Goal: Book appointment/travel/reservation

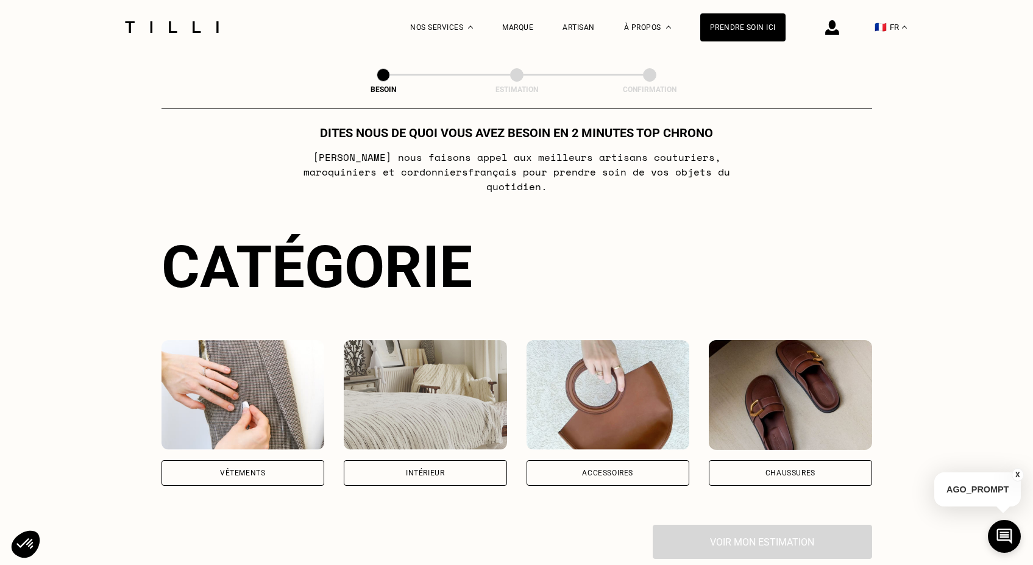
scroll to position [134, 0]
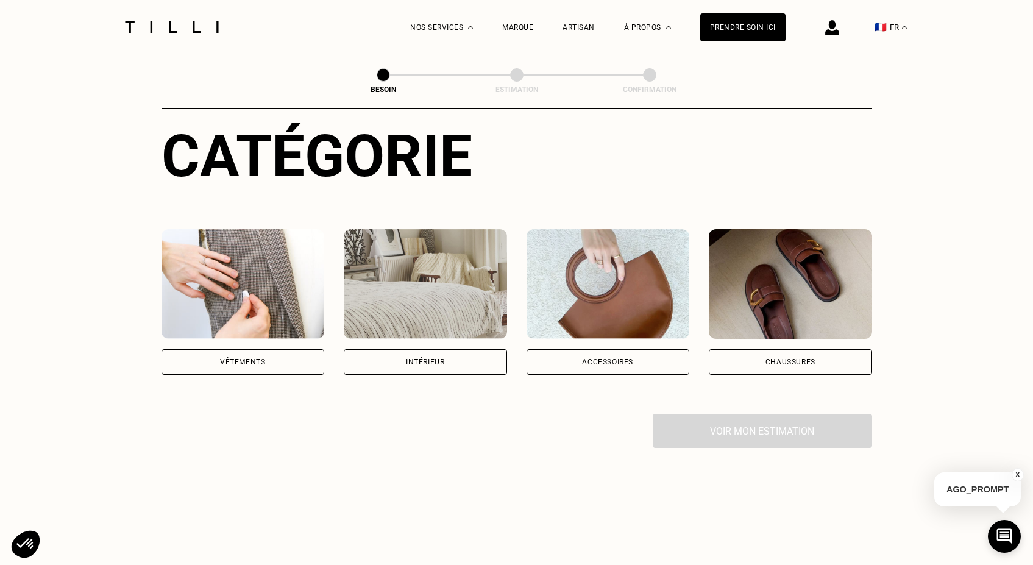
click at [250, 267] on img at bounding box center [243, 284] width 163 height 110
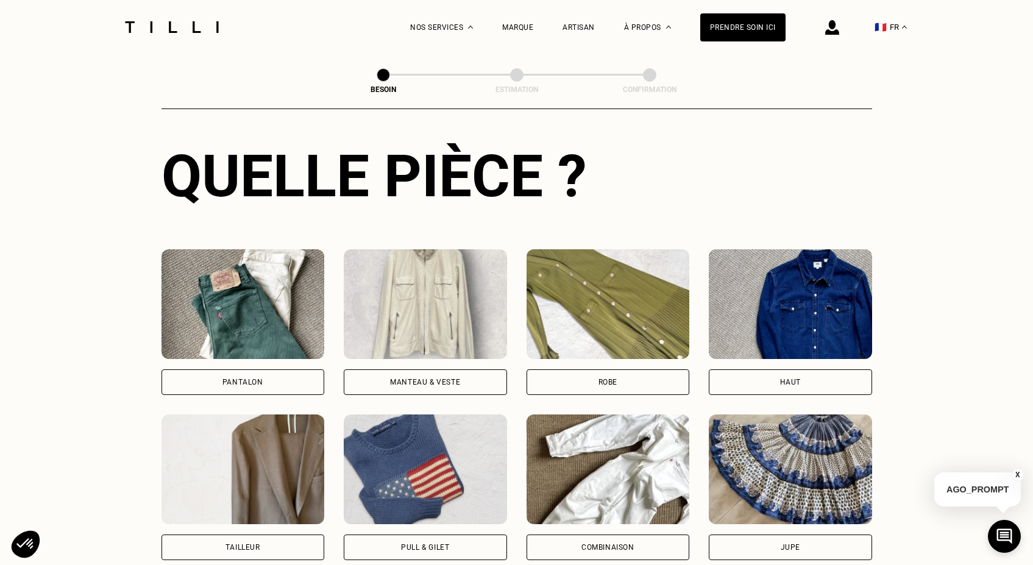
scroll to position [507, 0]
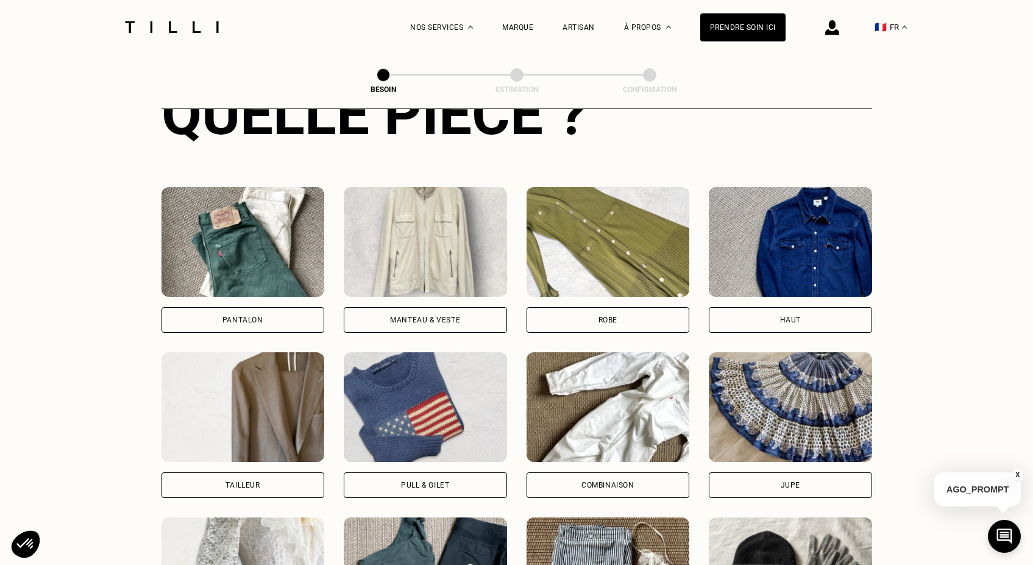
click at [244, 222] on img at bounding box center [243, 242] width 163 height 110
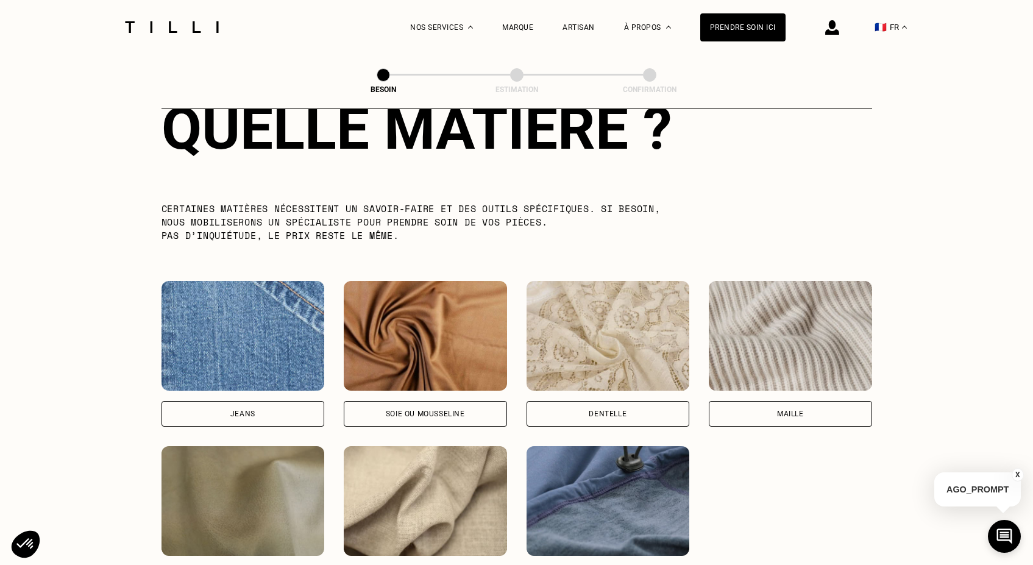
scroll to position [1202, 0]
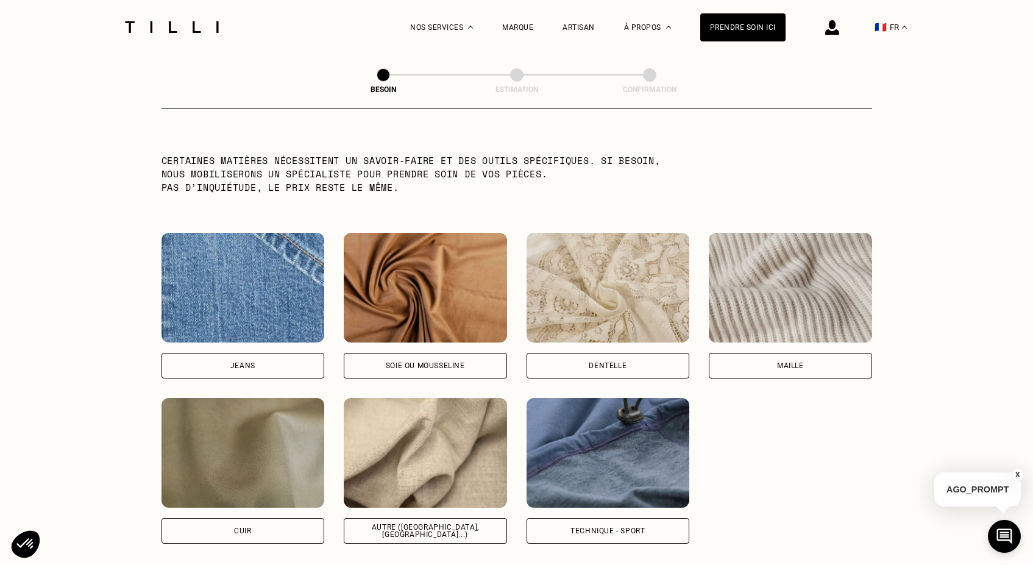
click at [405, 446] on img at bounding box center [425, 453] width 163 height 110
select select "FR"
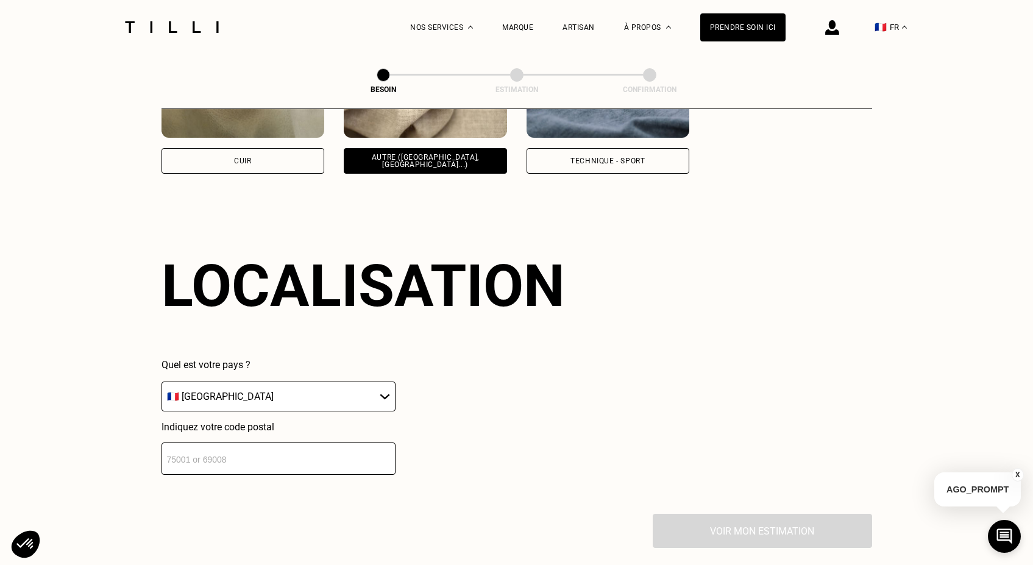
scroll to position [1633, 0]
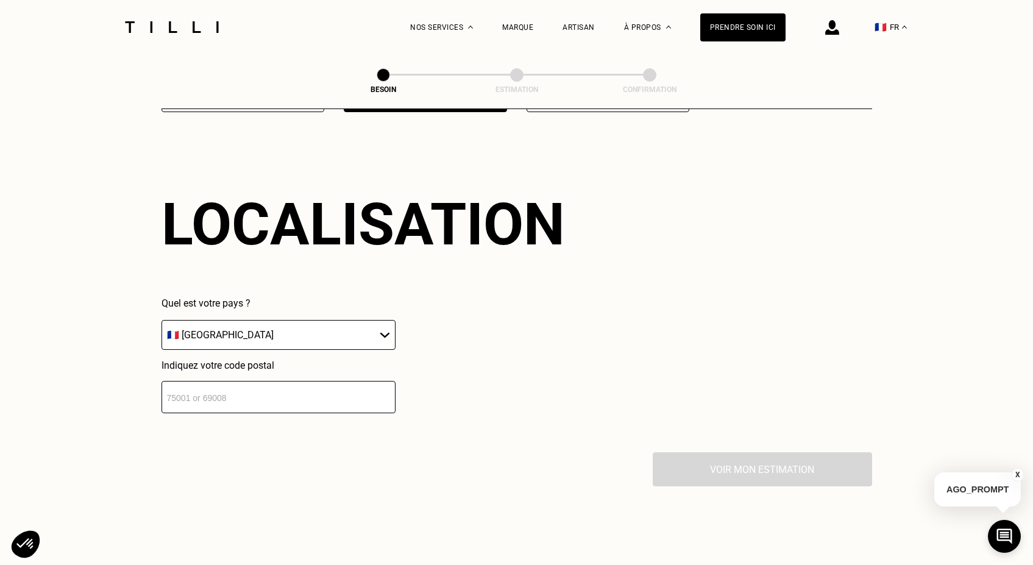
click at [264, 387] on input "number" at bounding box center [279, 397] width 234 height 32
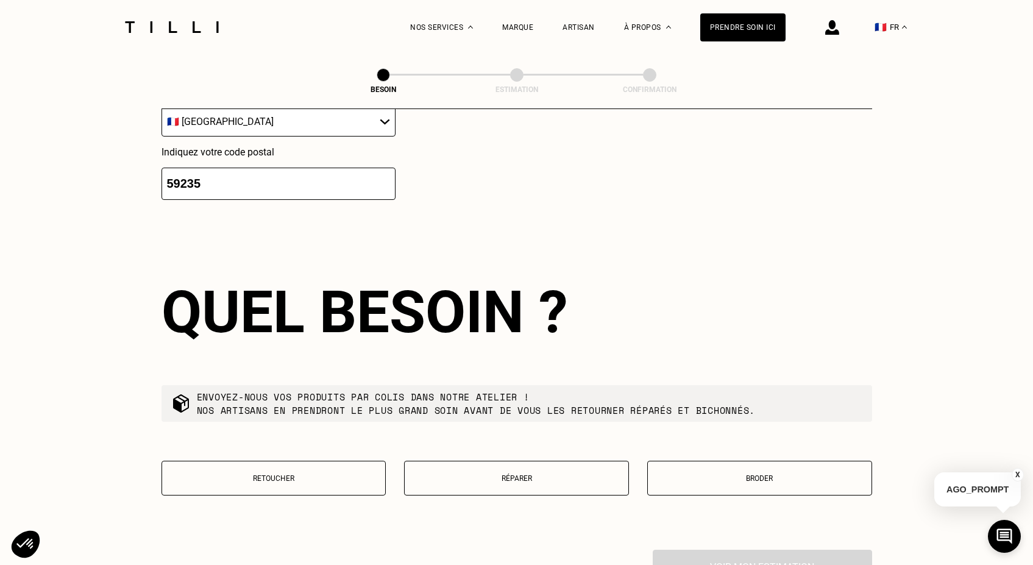
scroll to position [1839, 0]
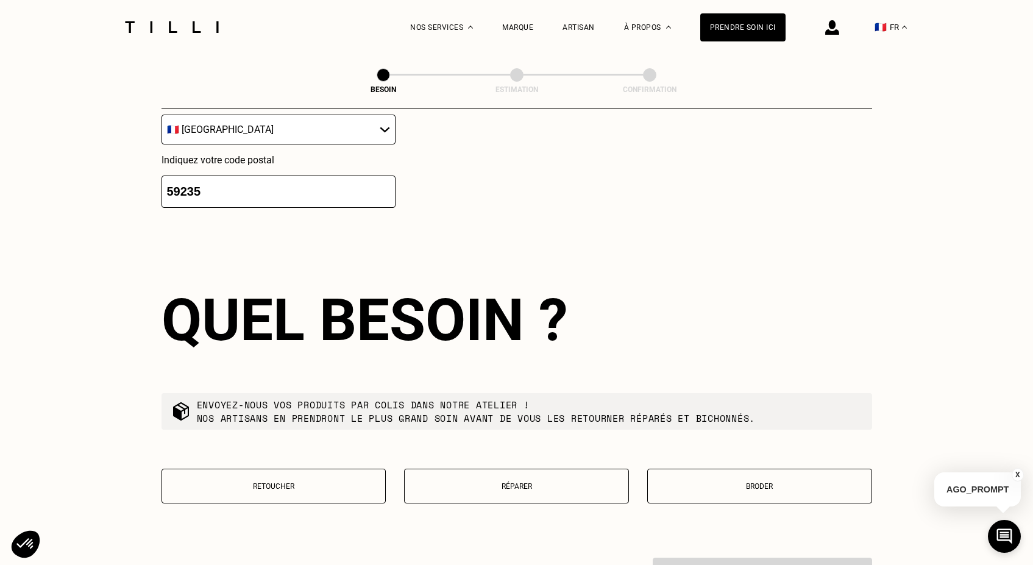
drag, startPoint x: 221, startPoint y: 179, endPoint x: 182, endPoint y: 179, distance: 39.0
click at [182, 179] on input "59235" at bounding box center [279, 192] width 234 height 32
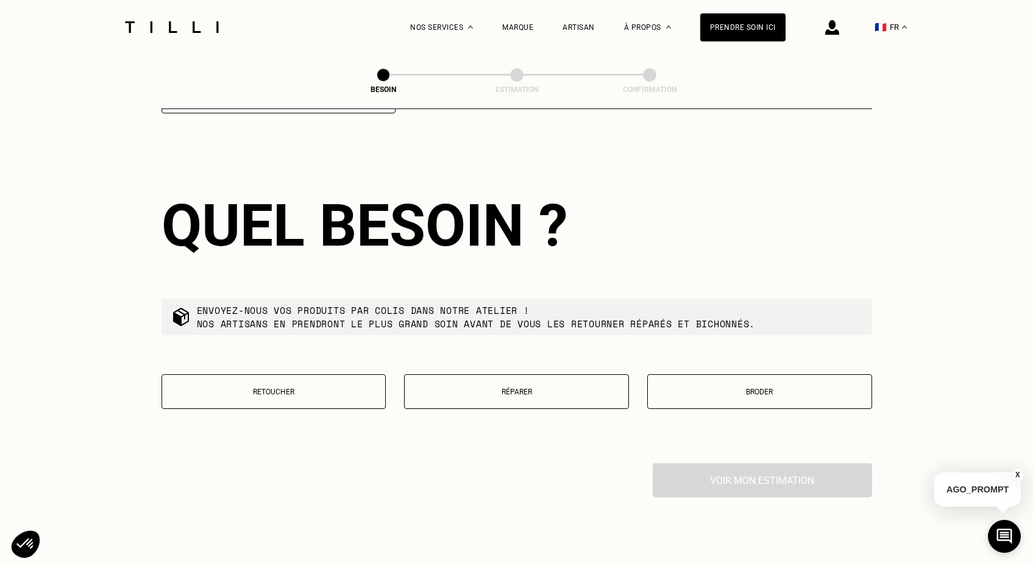
scroll to position [1939, 0]
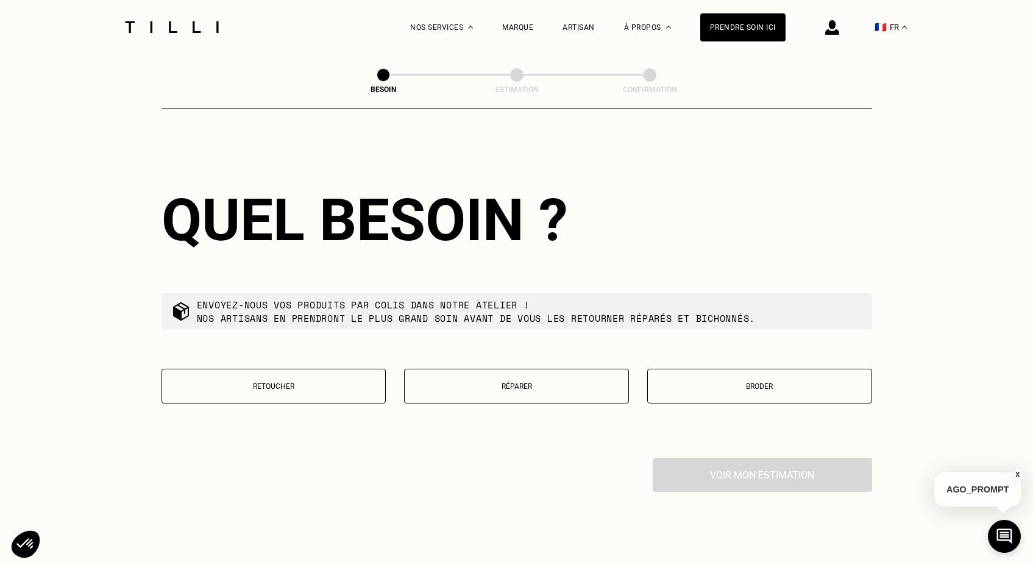
type input "59135"
click at [263, 382] on p "Retoucher" at bounding box center [273, 386] width 211 height 9
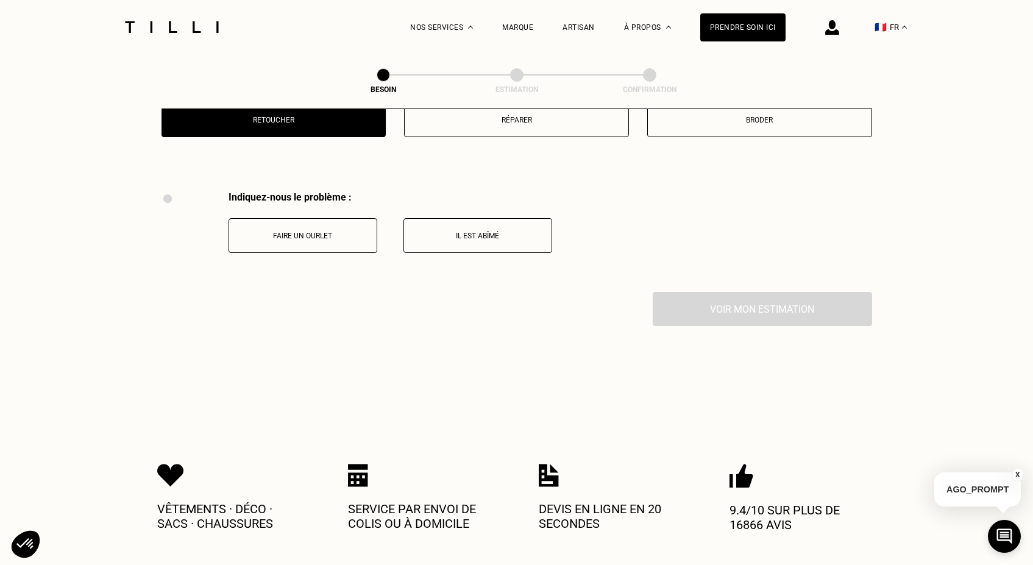
scroll to position [2250, 0]
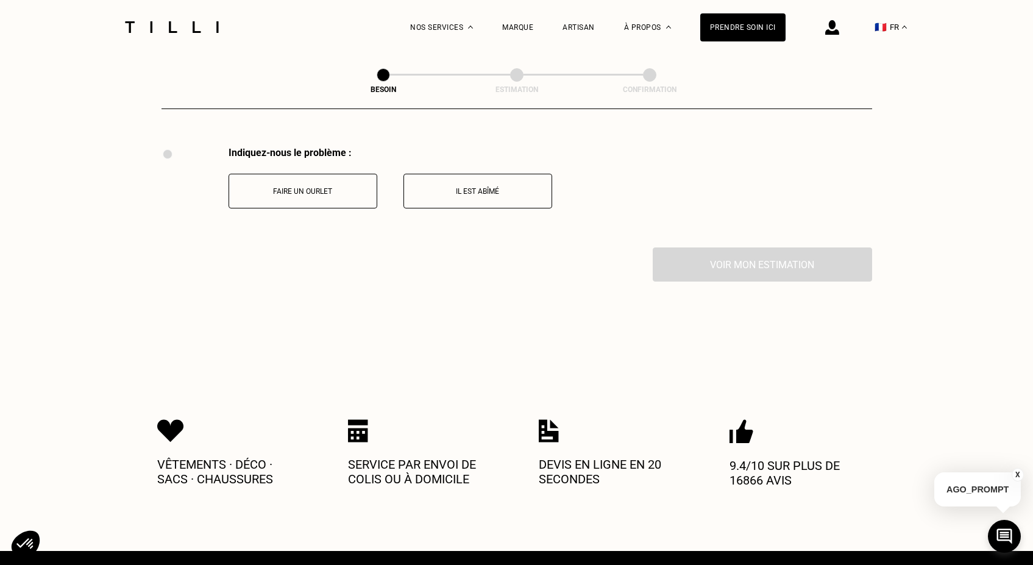
click at [340, 187] on p "Faire un ourlet" at bounding box center [302, 191] width 135 height 9
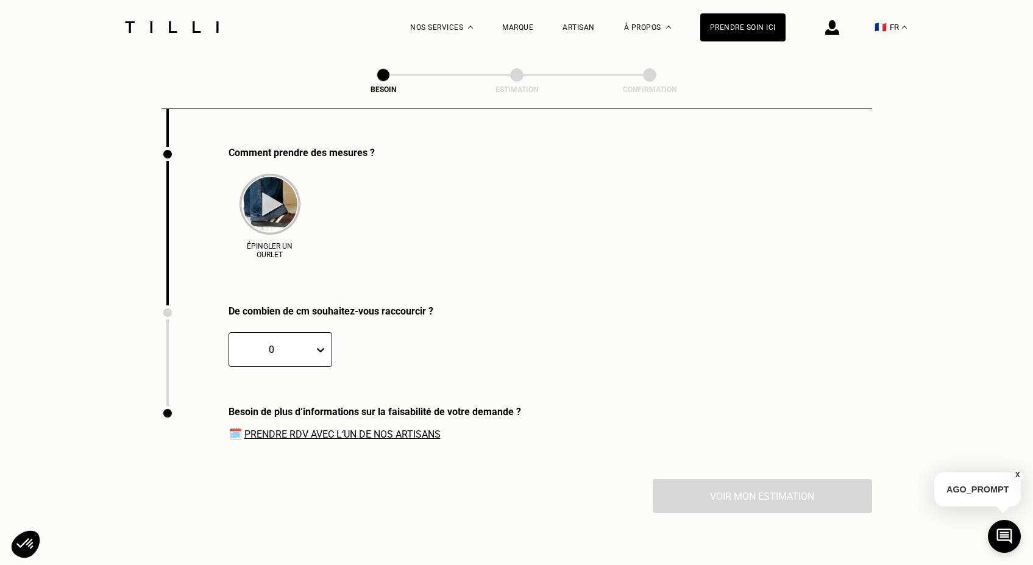
scroll to position [2315, 0]
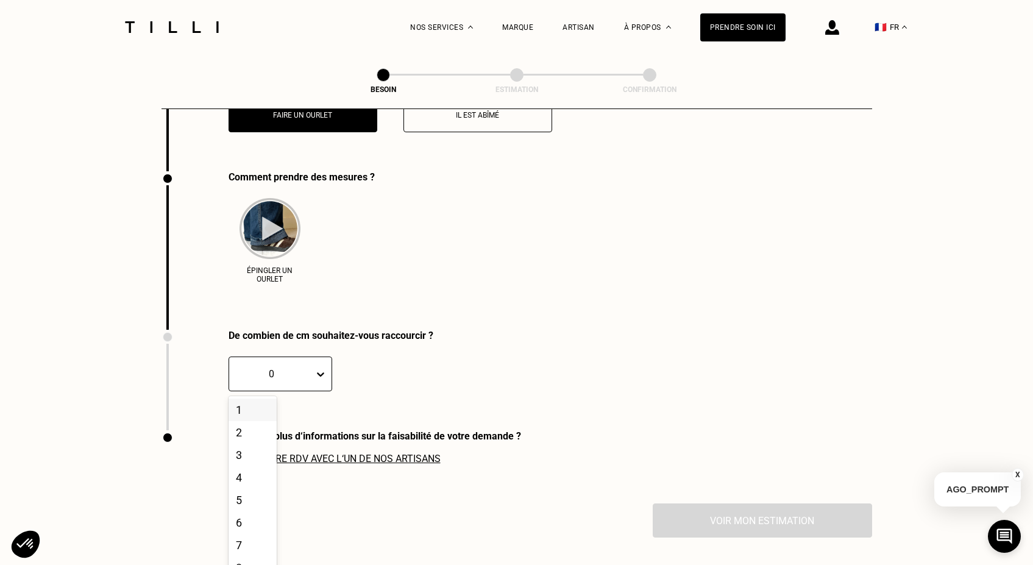
click at [311, 376] on div "0" at bounding box center [281, 374] width 104 height 35
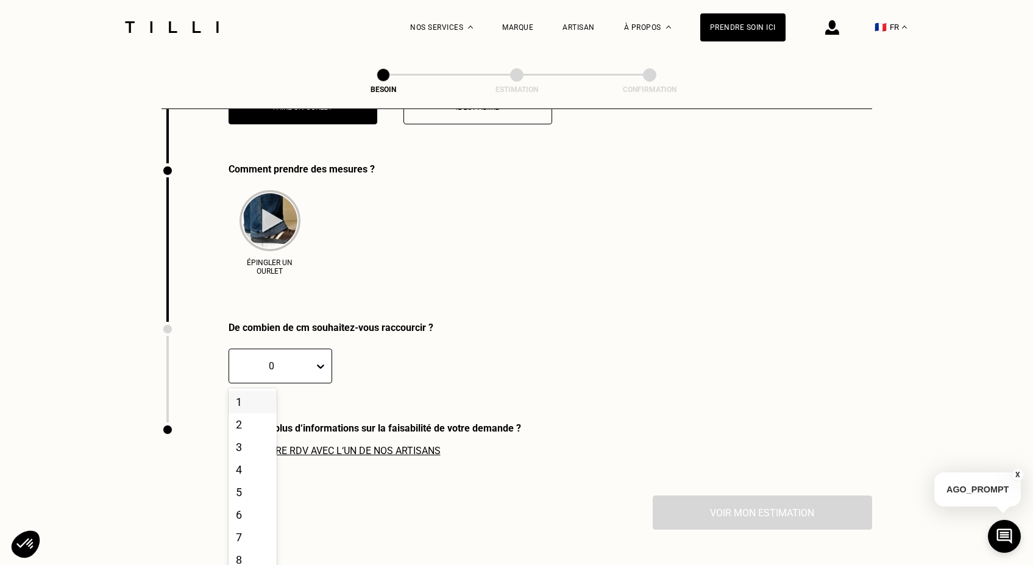
scroll to position [2334, 0]
click at [310, 359] on div "0" at bounding box center [271, 365] width 85 height 19
click at [269, 210] on img at bounding box center [270, 220] width 61 height 61
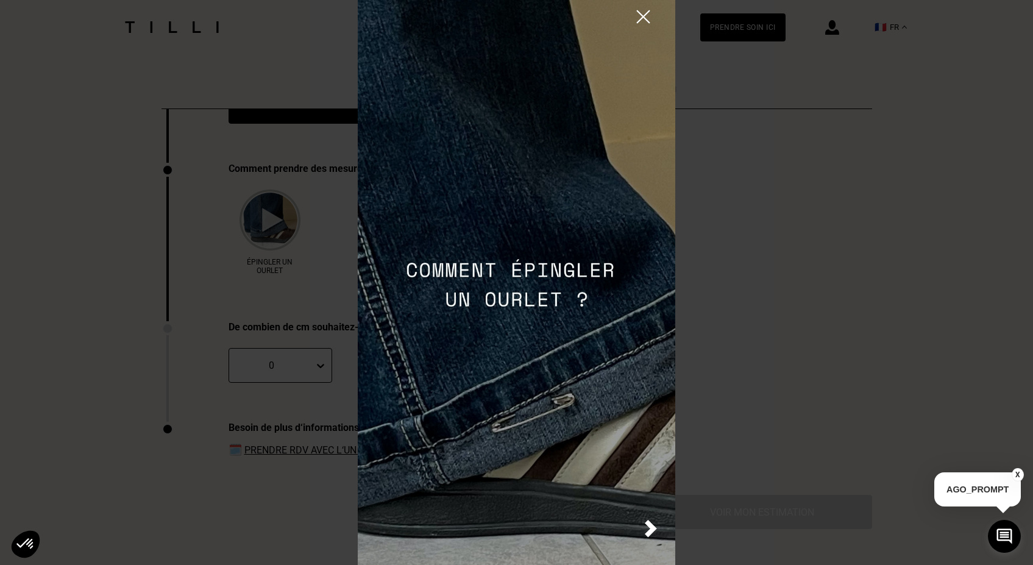
click at [546, 338] on img at bounding box center [517, 282] width 318 height 565
click at [560, 284] on img at bounding box center [517, 282] width 318 height 565
click at [645, 524] on div at bounding box center [516, 282] width 397 height 565
click at [650, 528] on img at bounding box center [651, 529] width 12 height 18
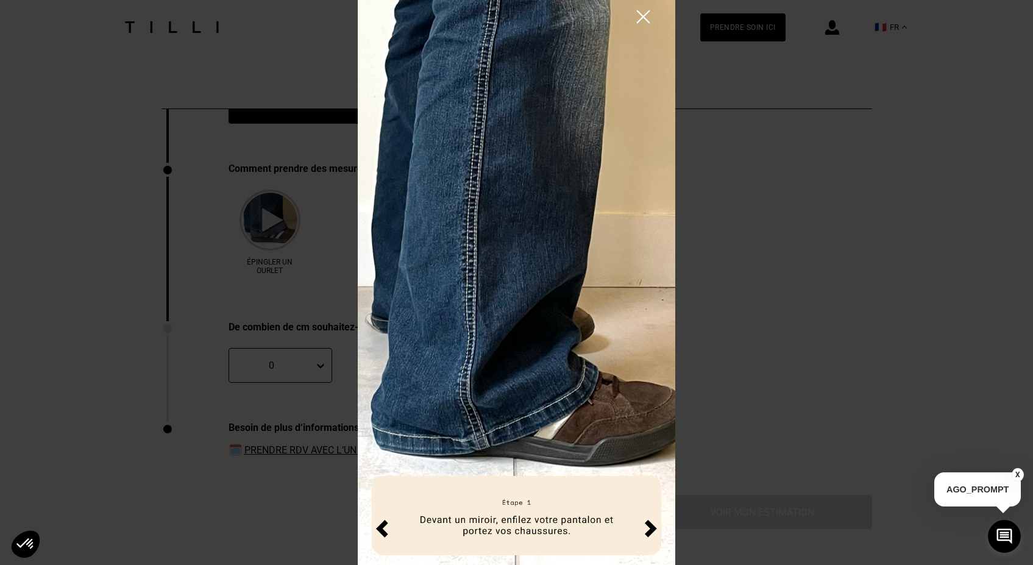
click at [653, 527] on img at bounding box center [651, 529] width 12 height 18
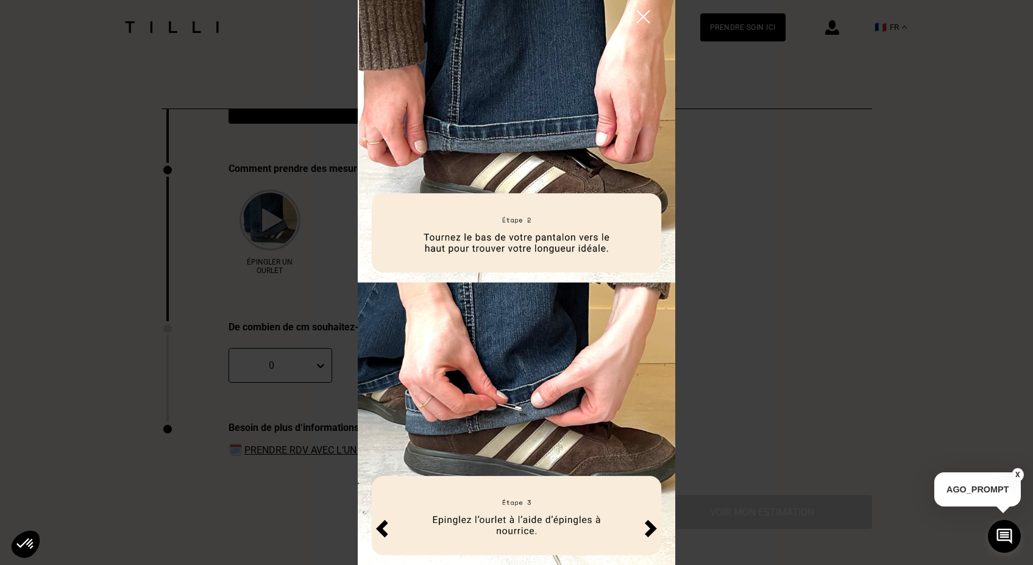
click at [653, 527] on img at bounding box center [651, 529] width 12 height 18
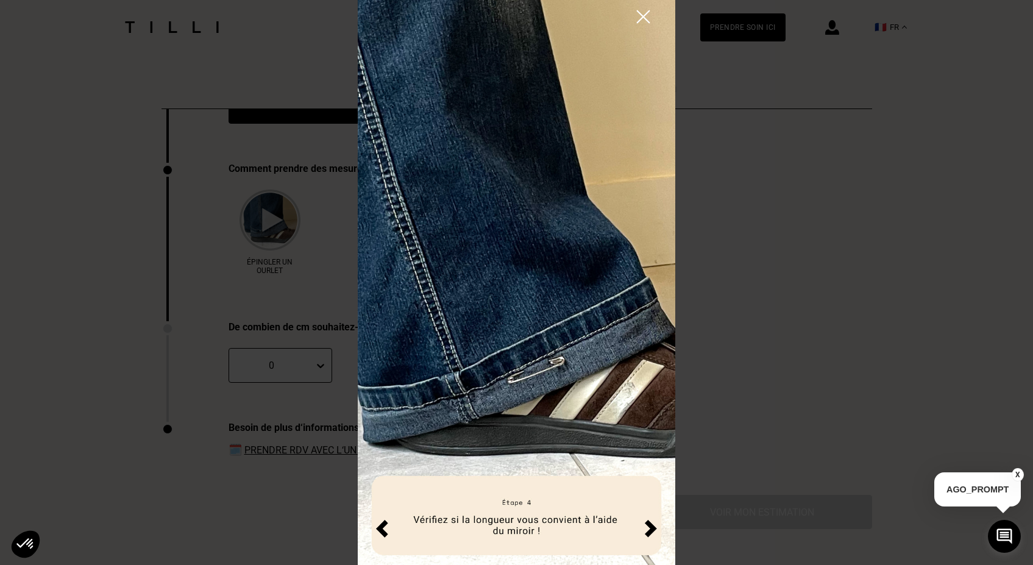
click at [653, 527] on img at bounding box center [651, 529] width 12 height 18
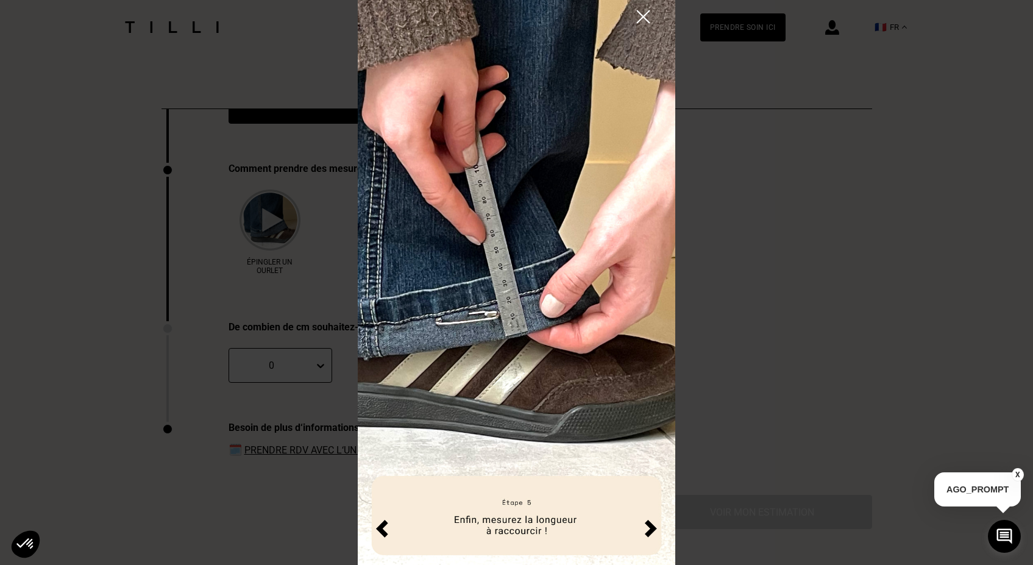
click at [653, 527] on img at bounding box center [651, 529] width 12 height 18
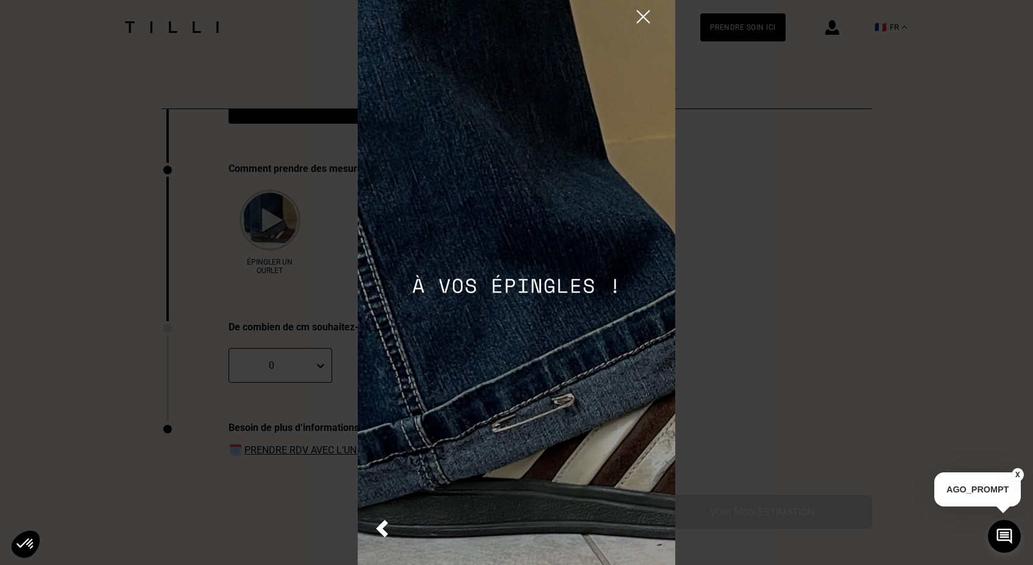
click at [653, 527] on img at bounding box center [517, 282] width 318 height 565
click at [641, 13] on img at bounding box center [643, 16] width 21 height 21
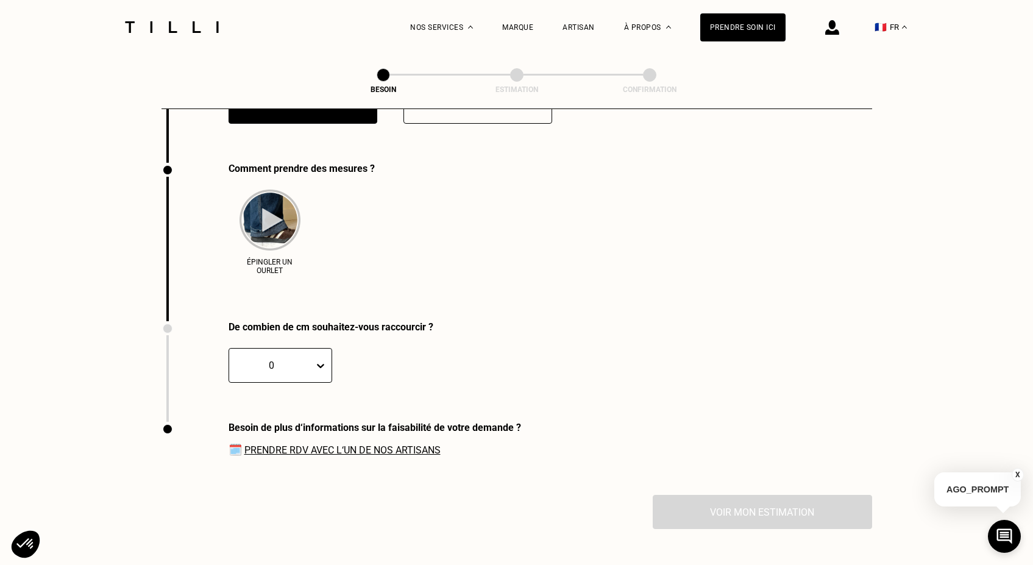
click at [324, 444] on link "Prendre RDV avec l‘un de nos artisans" at bounding box center [342, 450] width 196 height 12
click at [304, 358] on div at bounding box center [271, 365] width 73 height 14
click at [243, 441] on div "3" at bounding box center [253, 446] width 48 height 23
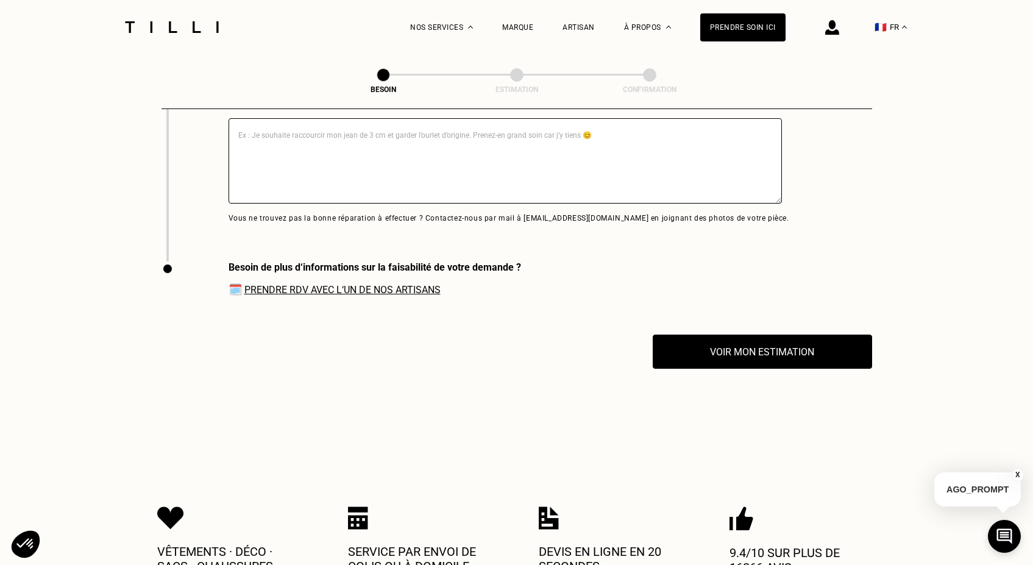
scroll to position [2727, 0]
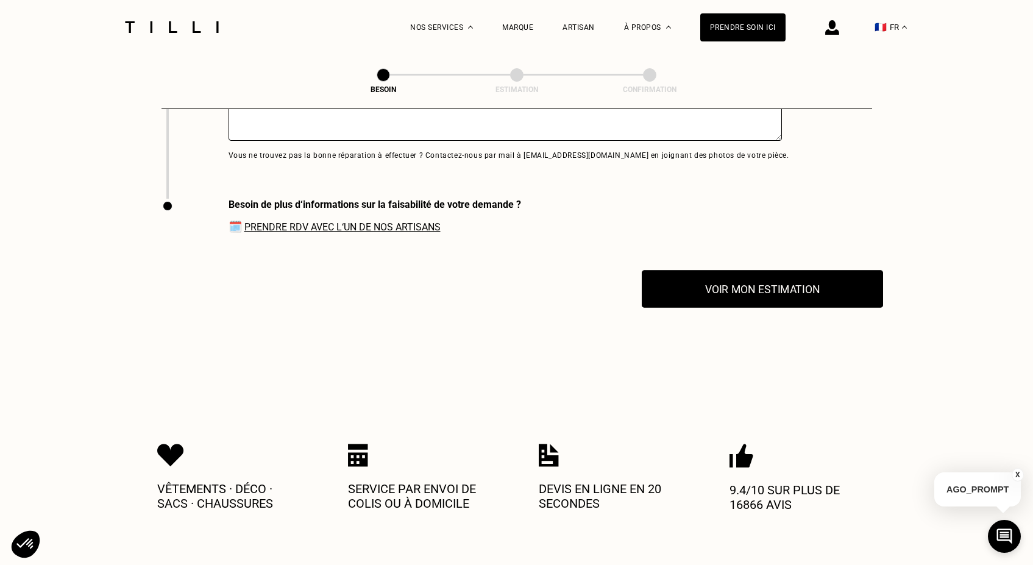
click at [714, 279] on button "Voir mon estimation" at bounding box center [762, 289] width 241 height 38
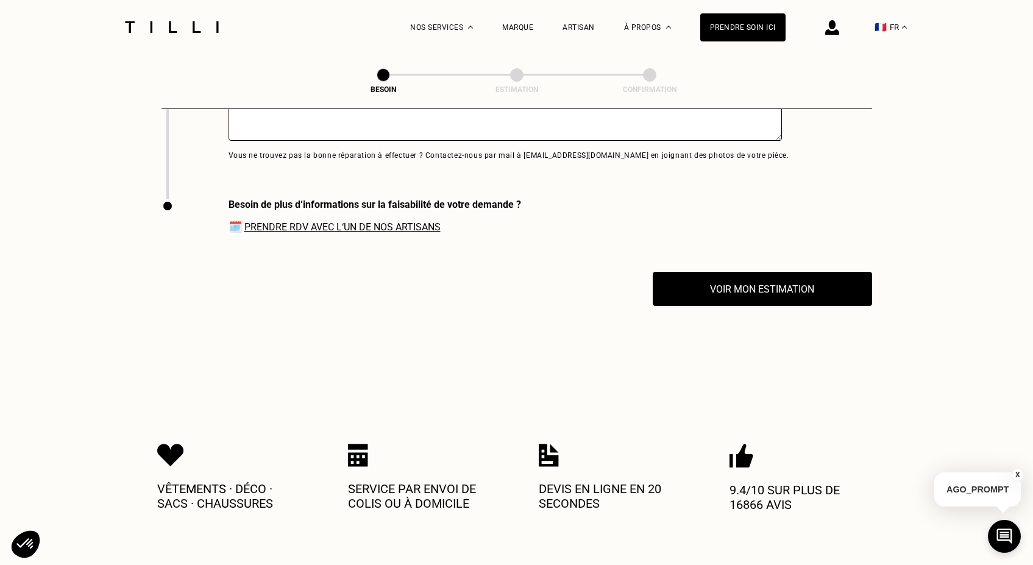
click at [410, 221] on link "Prendre RDV avec l‘un de nos artisans" at bounding box center [342, 227] width 196 height 12
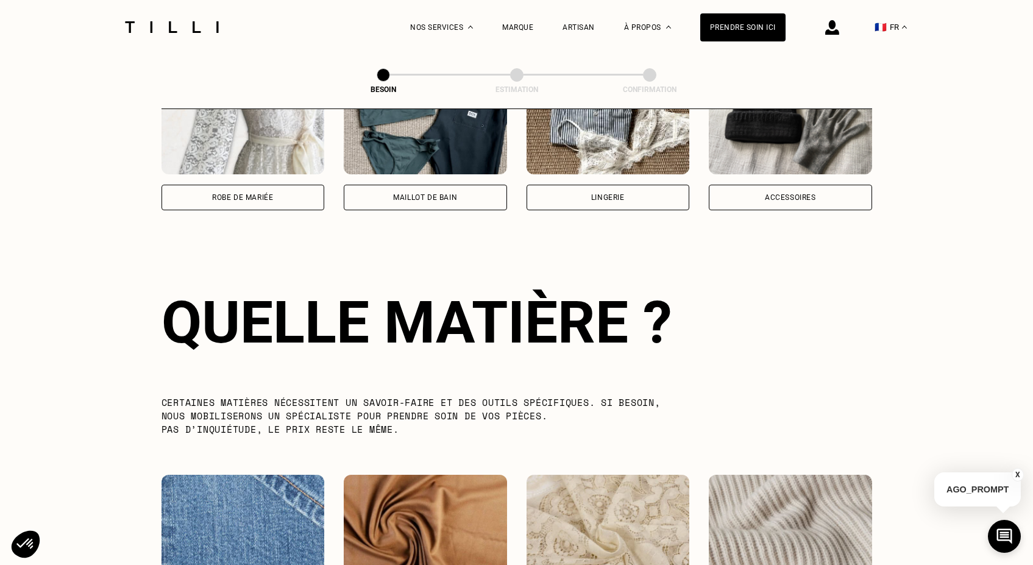
scroll to position [768, 0]
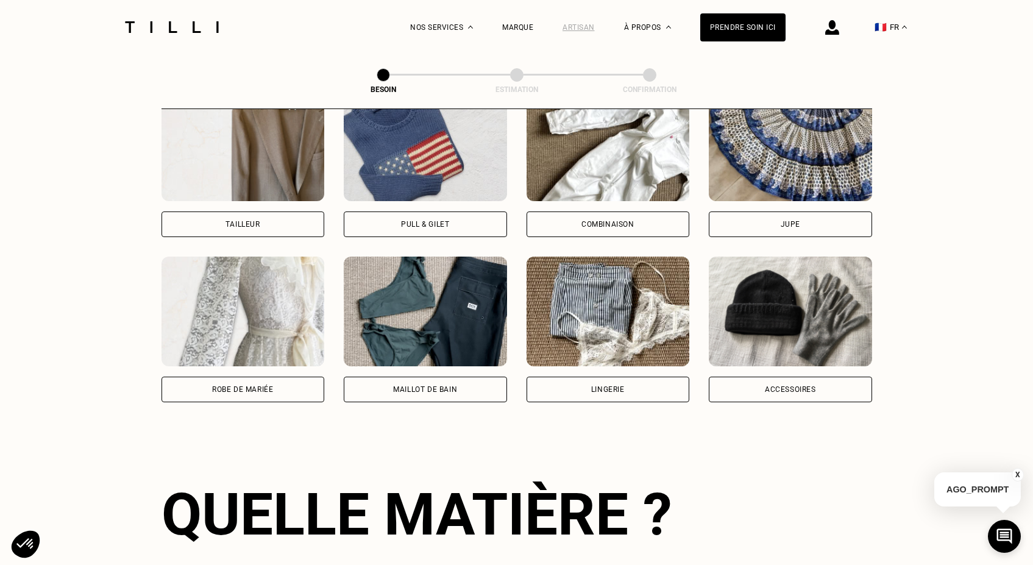
click at [595, 25] on div "Artisan" at bounding box center [579, 27] width 32 height 9
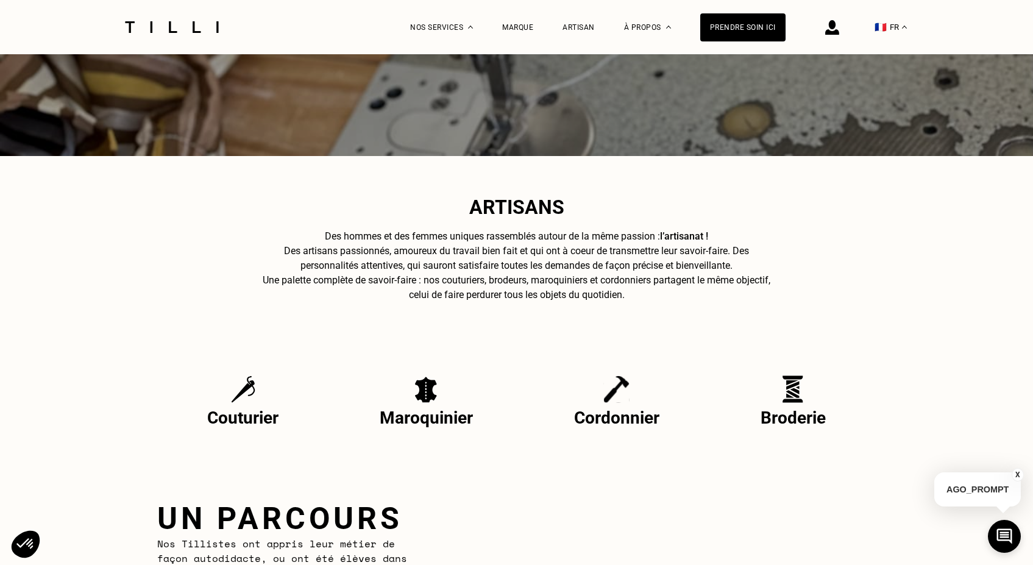
scroll to position [258, 0]
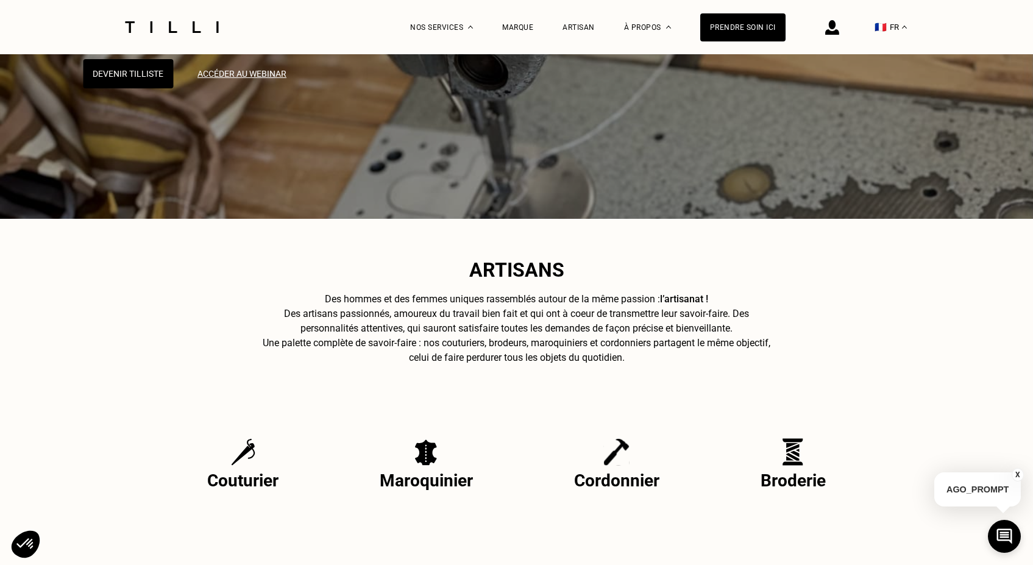
click at [182, 34] on div at bounding box center [172, 27] width 102 height 54
click at [183, 29] on img at bounding box center [172, 27] width 102 height 12
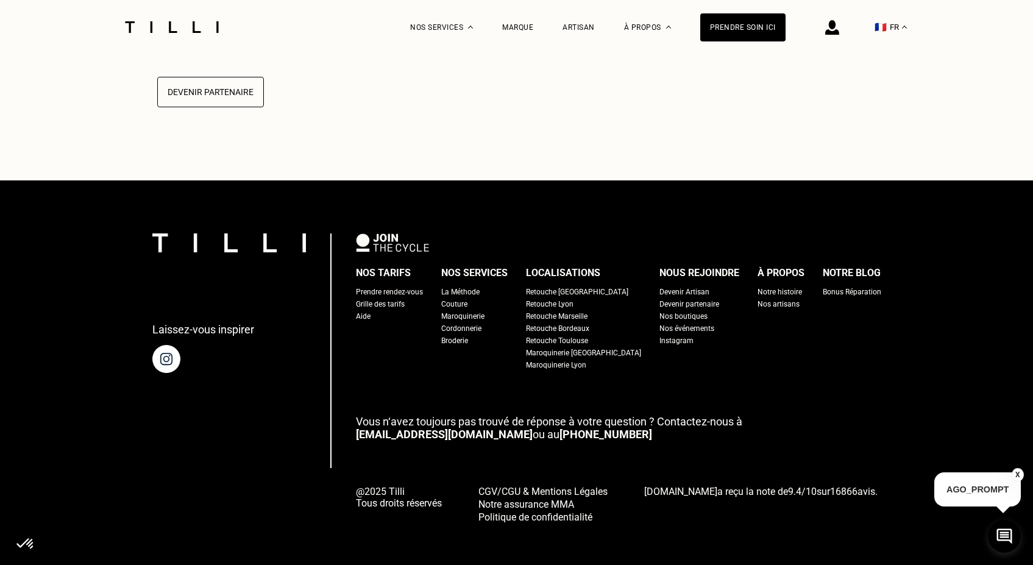
scroll to position [3108, 0]
